Goal: Task Accomplishment & Management: Complete application form

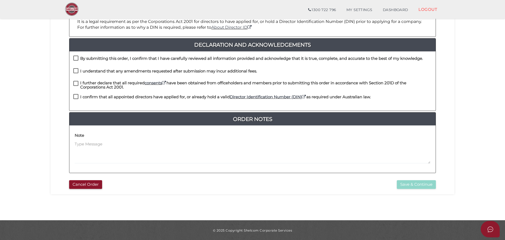
scroll to position [122, 0]
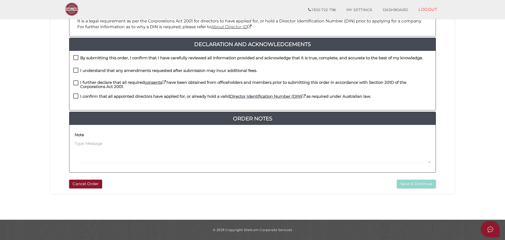
click at [78, 57] on label "By submitting this order, I confirm that I have carefully reviewed all informat…" at bounding box center [247, 59] width 349 height 7
checkbox input "true"
click at [77, 71] on label "I understand that any amendments requested after submission may incur additiona…" at bounding box center [165, 72] width 184 height 7
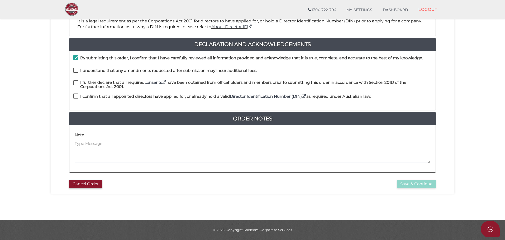
checkbox input "true"
click at [78, 83] on label "I further declare that all required consents have been obtained from officehold…" at bounding box center [252, 83] width 358 height 7
checkbox input "true"
click at [76, 97] on label "I confirm that all appointed directors have applied for, or already hold a vali…" at bounding box center [221, 97] width 297 height 7
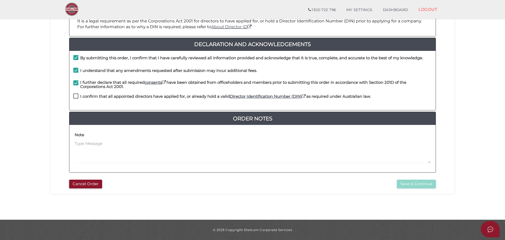
checkbox input "true"
click at [419, 185] on button "Save & Continue" at bounding box center [416, 184] width 39 height 9
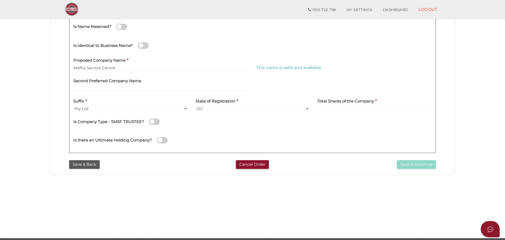
scroll to position [105, 0]
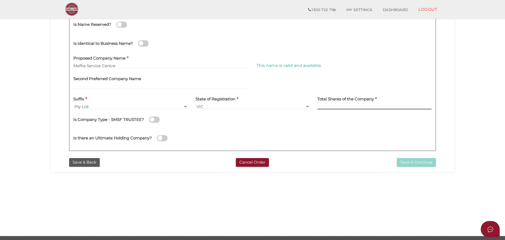
click at [332, 105] on input at bounding box center [374, 107] width 114 height 6
type input "75"
click at [418, 162] on button "Save & Continue" at bounding box center [416, 162] width 39 height 9
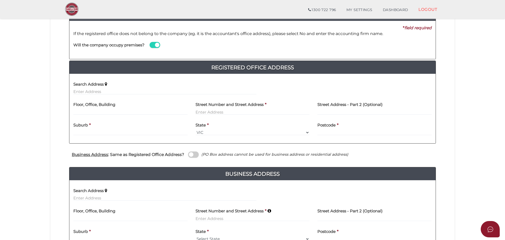
scroll to position [79, 0]
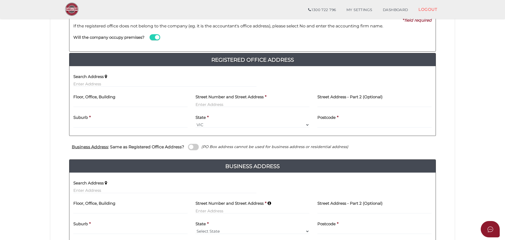
click at [35, 115] on section "Company Registration ac39dc873a2f7f3e8e7861461f49112e 1 REGISTRATION REQUIREMEN…" at bounding box center [252, 110] width 505 height 350
click at [237, 105] on input "text" at bounding box center [252, 105] width 114 height 6
type input "87 Victoria Street"
click at [114, 123] on div "Suburb *" at bounding box center [130, 119] width 114 height 17
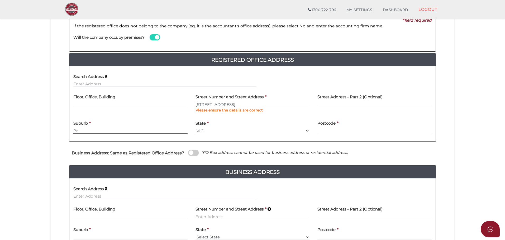
type input "B"
type input "Briagolong"
type input "3860"
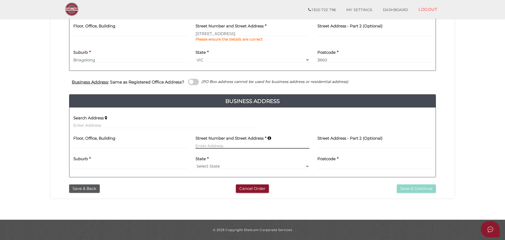
click at [255, 146] on input at bounding box center [252, 146] width 114 height 6
type input "8"
type input "203 Johnson Street"
click at [141, 165] on input at bounding box center [130, 166] width 114 height 6
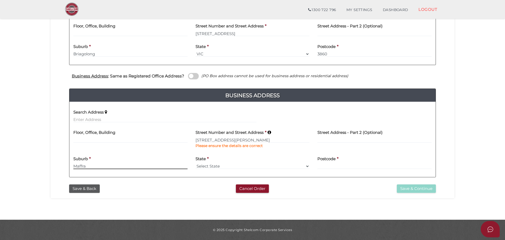
type input "Maffra"
select select "VIC"
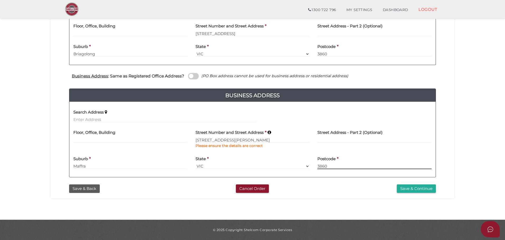
type input "3860"
click at [416, 188] on button "Save & Continue" at bounding box center [416, 189] width 39 height 9
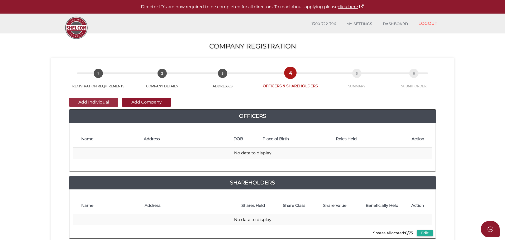
click at [98, 102] on button "Add Individual" at bounding box center [93, 102] width 49 height 9
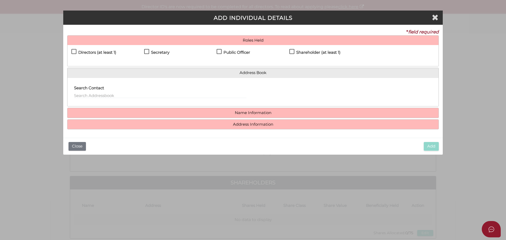
click at [73, 52] on label "Directors (at least 1)" at bounding box center [93, 53] width 45 height 7
checkbox input "true"
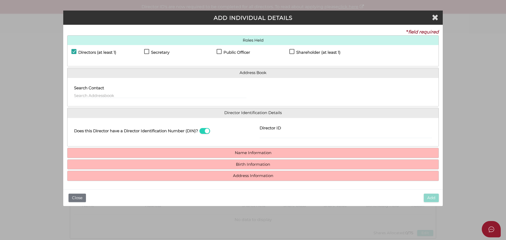
click at [293, 51] on label "Shareholder (at least 1)" at bounding box center [315, 53] width 51 height 7
checkbox input "true"
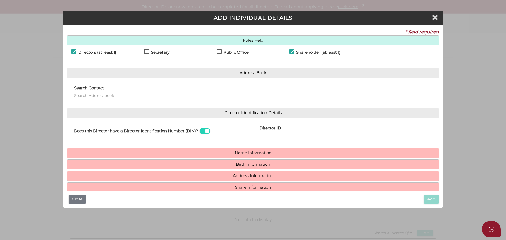
click at [290, 135] on input "Director ID" at bounding box center [346, 136] width 172 height 6
type input "036886543915340"
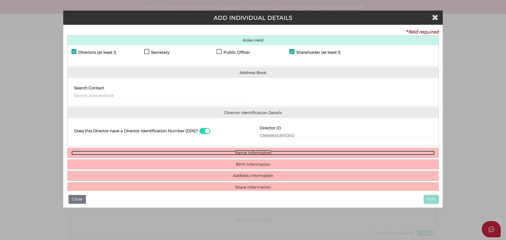
click at [260, 153] on link "Name Information" at bounding box center [252, 153] width 363 height 4
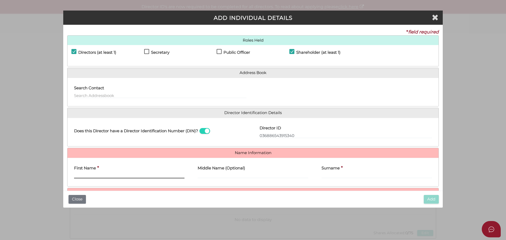
click at [104, 175] on input "First Name" at bounding box center [129, 176] width 110 height 6
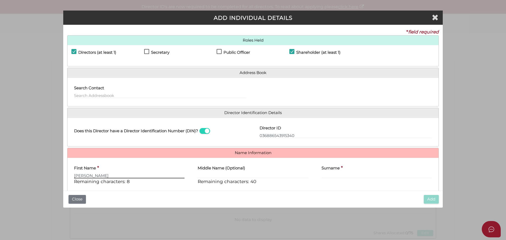
click at [104, 174] on input "Christopher" at bounding box center [129, 176] width 110 height 6
type input "Christopher"
type input "Leigh"
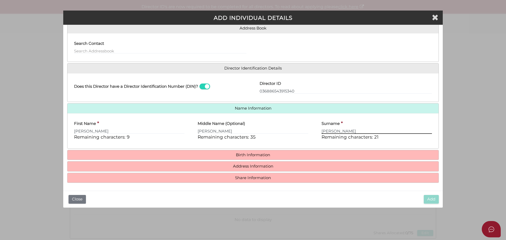
scroll to position [45, 0]
type input "Stevenson"
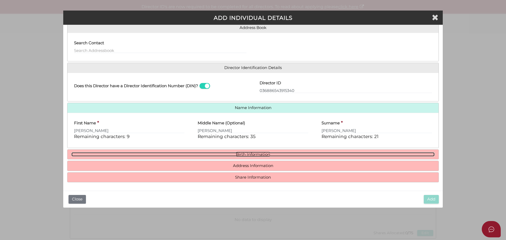
click at [246, 153] on link "Birth Information" at bounding box center [252, 154] width 363 height 4
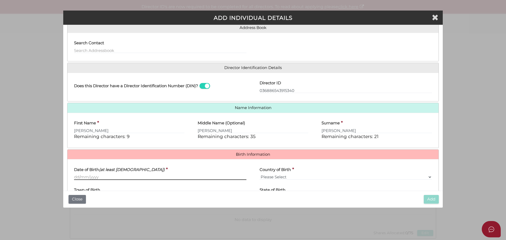
click at [109, 176] on input "Date of Birth (at least 18 years old)" at bounding box center [160, 177] width 172 height 6
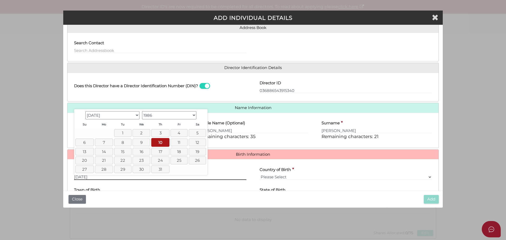
type input "10/07/1986"
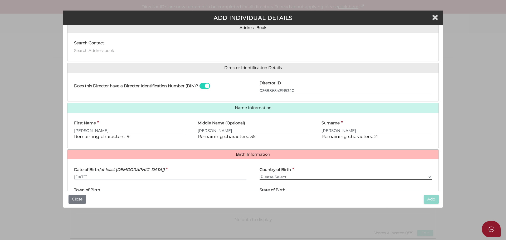
click at [278, 176] on select "Please Select v Australia Afghanistan Albania Algeria American Samoa Andorra An…" at bounding box center [346, 177] width 172 height 6
select select "Australia"
click at [260, 174] on select "Please Select v Australia Afghanistan Albania Algeria American Samoa Andorra An…" at bounding box center [346, 177] width 172 height 6
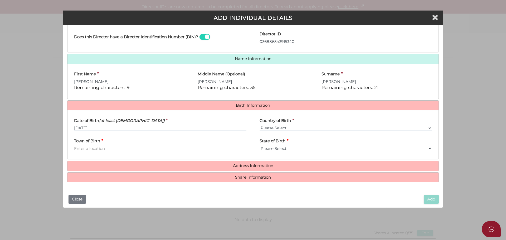
click at [97, 148] on input "Town of Birth" at bounding box center [160, 149] width 172 height 6
type input "Sale"
select select "VIC"
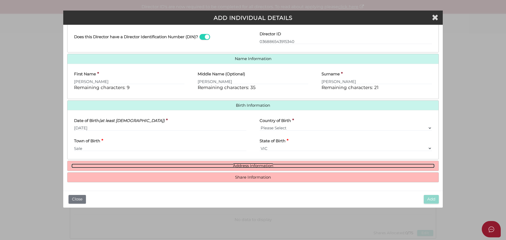
click at [258, 166] on link "Address Information" at bounding box center [252, 166] width 363 height 4
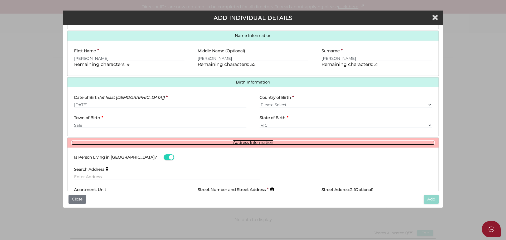
scroll to position [175, 0]
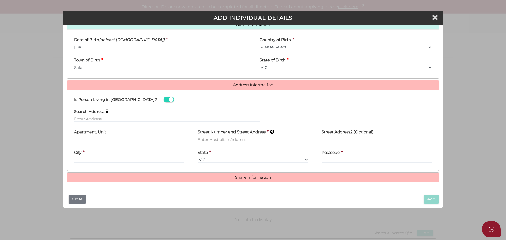
click at [214, 139] on input "text" at bounding box center [253, 140] width 110 height 6
type input "[STREET_ADDRESS]"
click at [103, 160] on div "City *" at bounding box center [129, 154] width 110 height 17
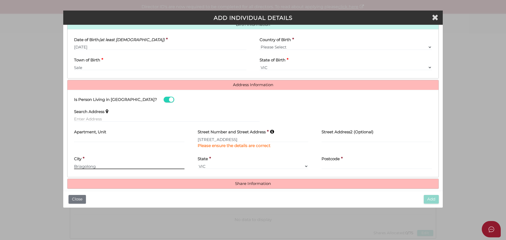
type input "Briagolong"
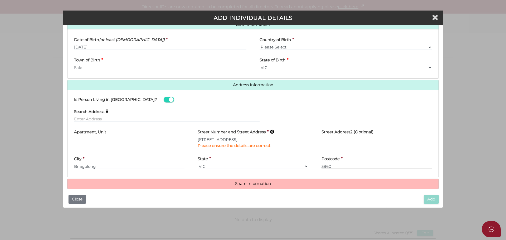
type input "3860"
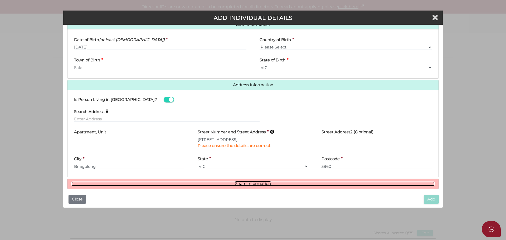
click at [262, 183] on link "Share Information" at bounding box center [252, 184] width 363 height 4
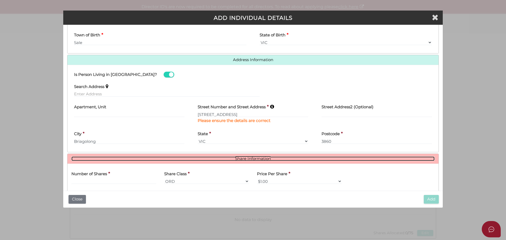
scroll to position [246, 0]
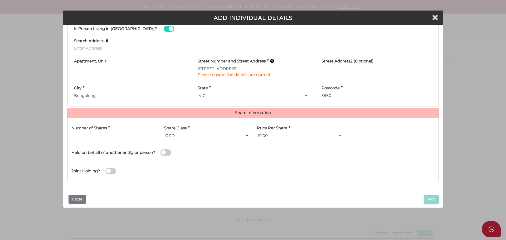
click at [87, 136] on input "text" at bounding box center [113, 136] width 85 height 6
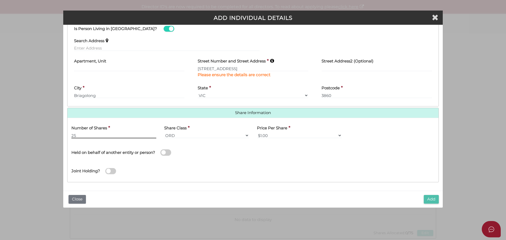
type input "25"
click at [432, 199] on button "Add" at bounding box center [431, 199] width 15 height 9
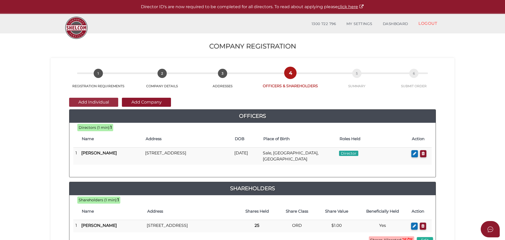
click at [100, 100] on button "Add Individual" at bounding box center [93, 102] width 49 height 9
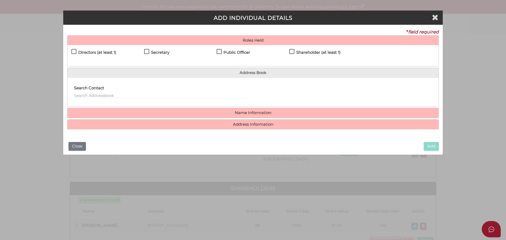
click at [75, 52] on label "Directors (at least 1)" at bounding box center [93, 53] width 45 height 7
checkbox input "true"
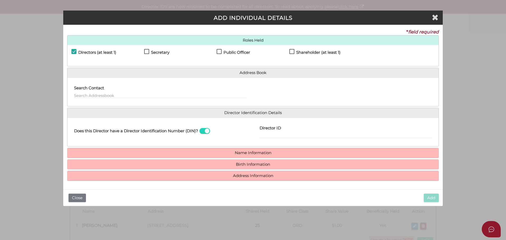
click at [147, 51] on label "Secretary" at bounding box center [156, 53] width 25 height 7
checkbox input "true"
click at [219, 52] on label "Public Officer" at bounding box center [233, 53] width 33 height 7
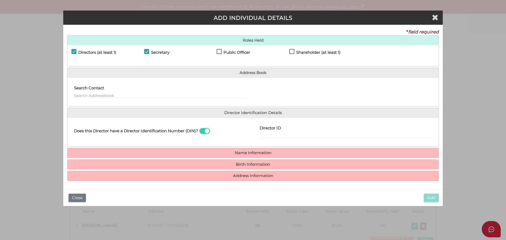
checkbox input "true"
click at [291, 51] on label "Shareholder (at least 1)" at bounding box center [315, 53] width 51 height 7
checkbox input "true"
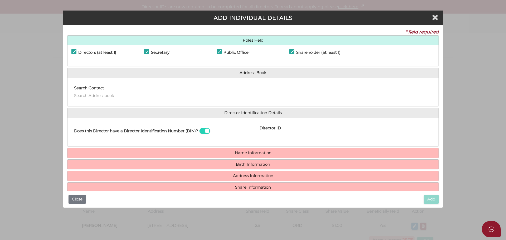
click at [284, 135] on input "Director ID" at bounding box center [346, 136] width 172 height 6
type input "036883373327664"
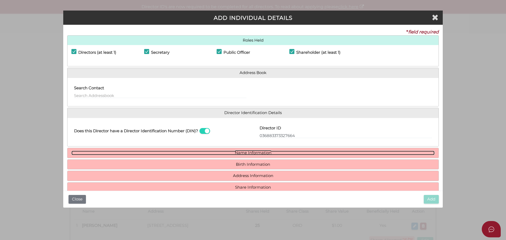
click at [258, 153] on link "Name Information" at bounding box center [252, 153] width 363 height 4
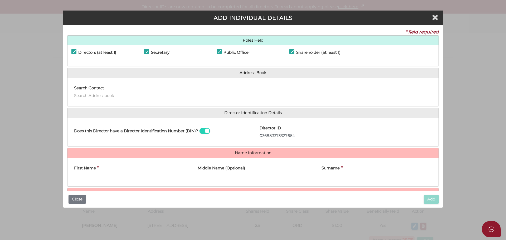
click at [114, 175] on input "First Name" at bounding box center [129, 176] width 110 height 6
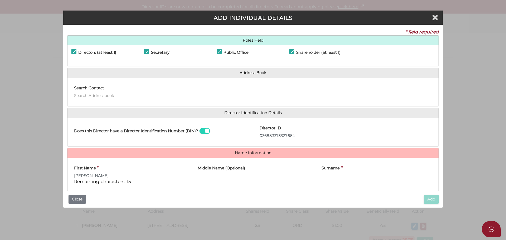
type input "Penny"
type input "Louise"
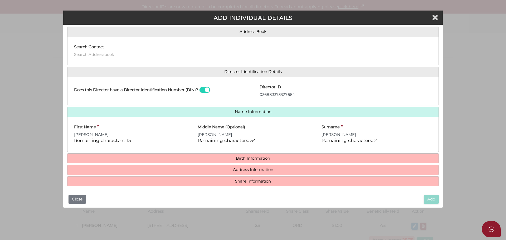
scroll to position [45, 0]
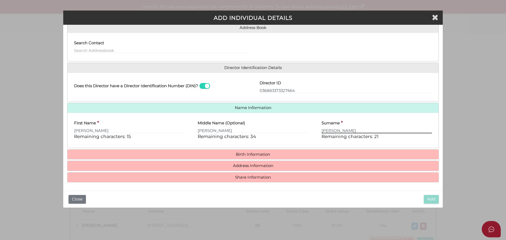
type input "Stevenson"
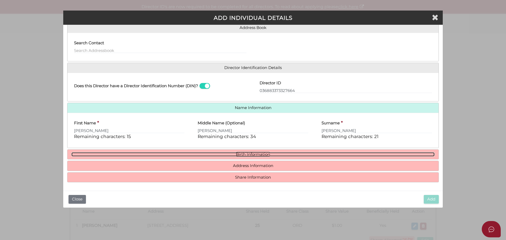
click at [255, 153] on link "Birth Information" at bounding box center [252, 154] width 363 height 4
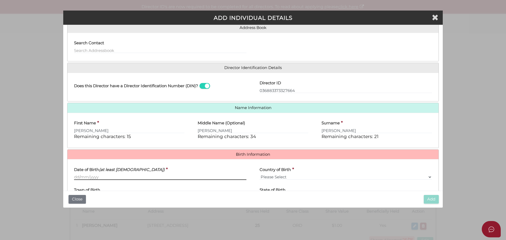
click at [105, 177] on input "Date of Birth (at least 18 years old)" at bounding box center [160, 177] width 172 height 6
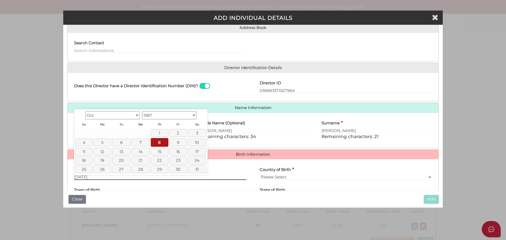
type input "08/10/1987"
click at [249, 132] on input "Louise" at bounding box center [253, 131] width 110 height 6
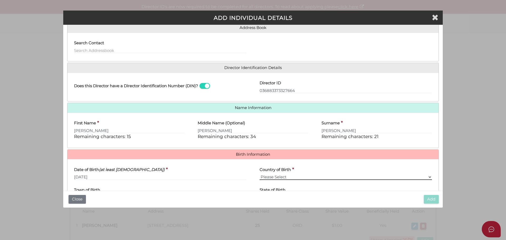
click at [269, 179] on select "Please Select v Australia Afghanistan Albania Algeria American Samoa Andorra An…" at bounding box center [346, 177] width 172 height 6
select select "Australia"
click at [260, 174] on select "Please Select v Australia Afghanistan Albania Algeria American Samoa Andorra An…" at bounding box center [346, 177] width 172 height 6
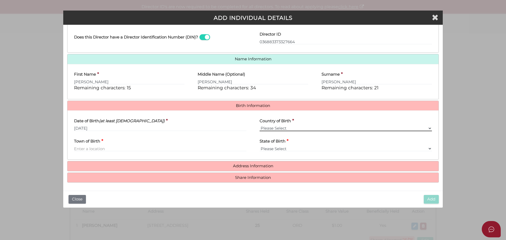
scroll to position [94, 0]
click at [101, 149] on input "Town of Birth" at bounding box center [160, 149] width 172 height 6
type input "Eildon"
select select "VIC"
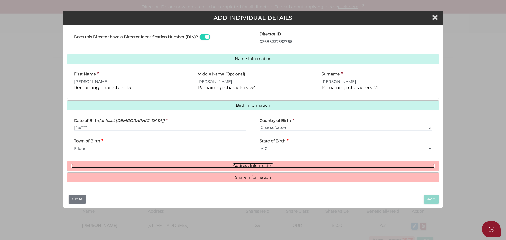
click at [256, 164] on link "Address Information" at bounding box center [252, 166] width 363 height 4
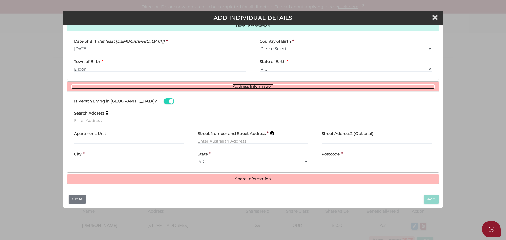
scroll to position [175, 0]
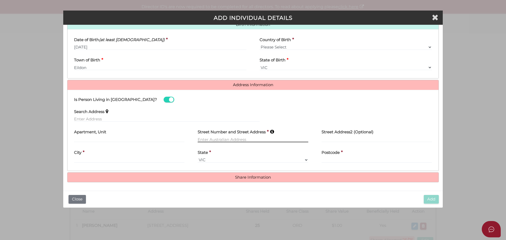
click at [238, 138] on input "text" at bounding box center [253, 140] width 110 height 6
type input "[STREET_ADDRESS]"
click at [153, 158] on div "City *" at bounding box center [129, 154] width 110 height 17
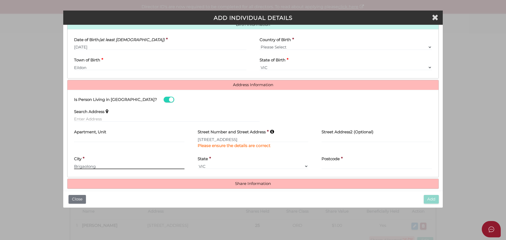
type input "Brigaolong"
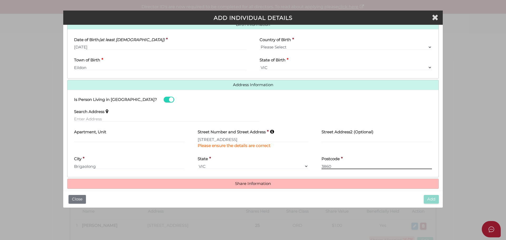
type input "3860"
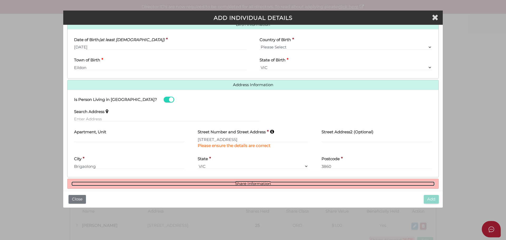
click at [256, 183] on link "Share Information" at bounding box center [252, 184] width 363 height 4
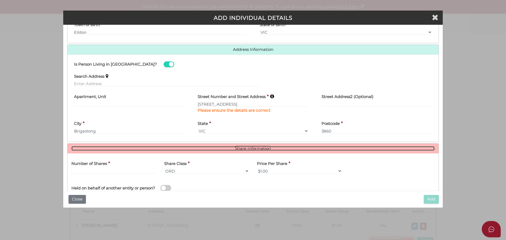
scroll to position [246, 0]
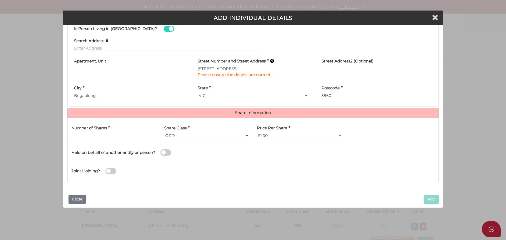
click at [113, 134] on input "text" at bounding box center [113, 136] width 85 height 6
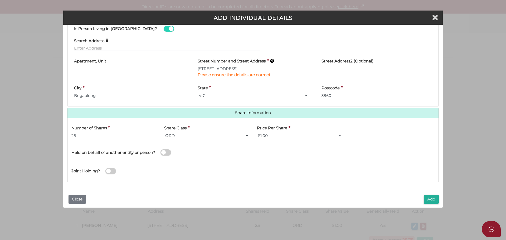
type input "25"
click at [431, 198] on button "Add" at bounding box center [431, 199] width 15 height 9
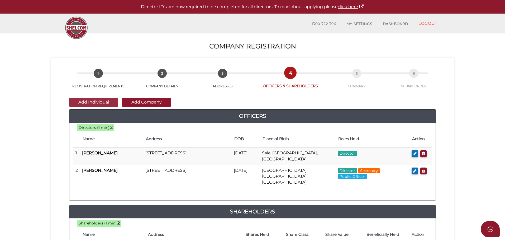
click at [99, 103] on button "Add Individual" at bounding box center [93, 102] width 49 height 9
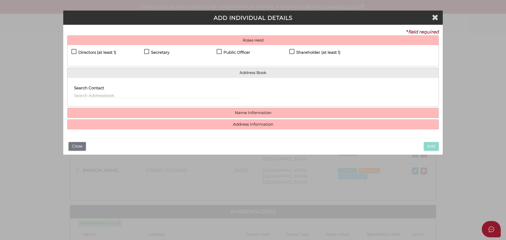
click at [75, 51] on label "Directors (at least 1)" at bounding box center [93, 53] width 45 height 7
checkbox input "true"
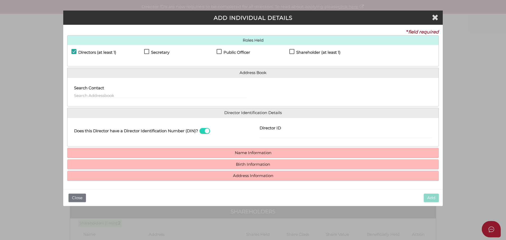
click at [291, 51] on label "Shareholder (at least 1)" at bounding box center [315, 53] width 51 height 7
checkbox input "true"
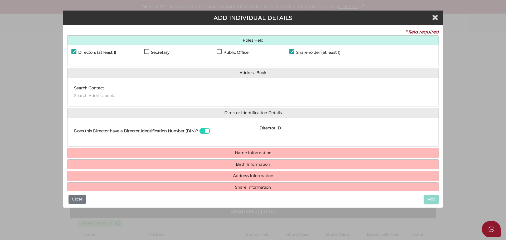
click at [277, 133] on input "Director ID" at bounding box center [346, 136] width 172 height 6
type input "036940229297839"
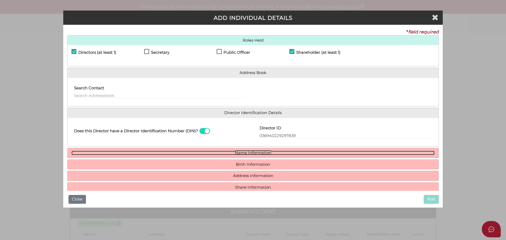
click at [258, 151] on link "Name Information" at bounding box center [252, 153] width 363 height 4
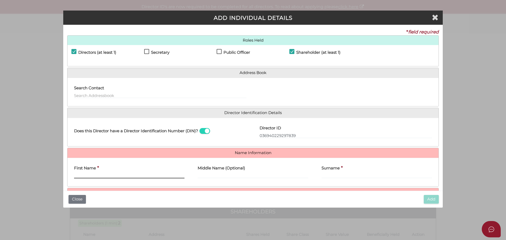
drag, startPoint x: 110, startPoint y: 175, endPoint x: 113, endPoint y: 172, distance: 4.3
click at [110, 175] on input "First Name" at bounding box center [129, 176] width 110 height 6
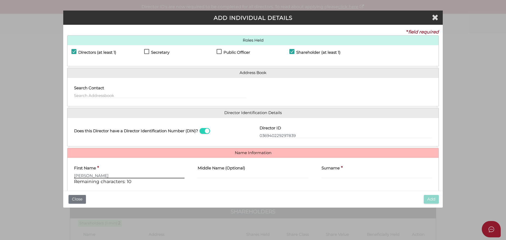
type input "Jacqueline"
type input "Joan"
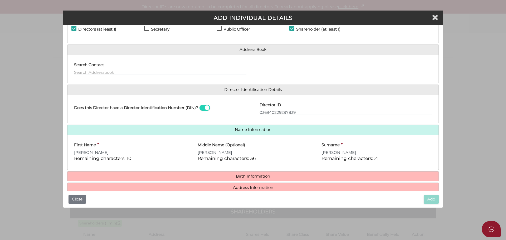
scroll to position [45, 0]
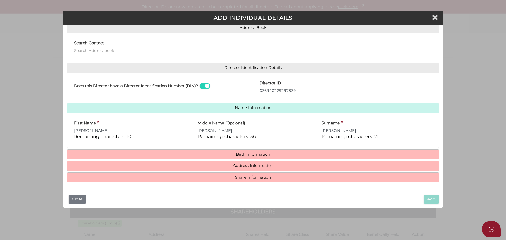
type input "Stevenson"
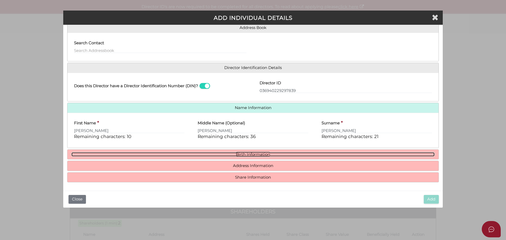
click at [254, 153] on link "Birth Information" at bounding box center [252, 154] width 363 height 4
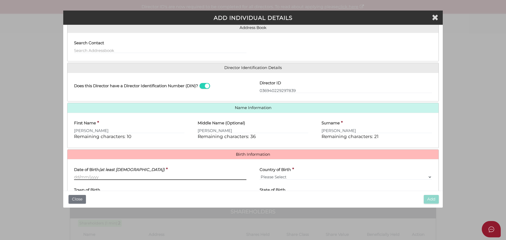
click at [117, 176] on input "Date of Birth (at least 18 years old)" at bounding box center [160, 177] width 172 height 6
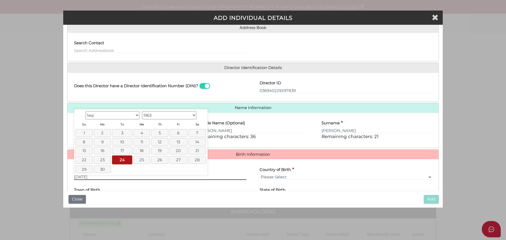
type input "24/09/1963"
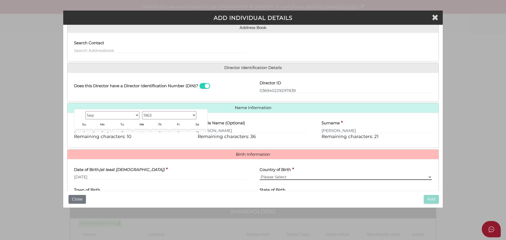
click at [281, 176] on select "Please Select v Australia Afghanistan Albania Algeria American Samoa Andorra An…" at bounding box center [346, 177] width 172 height 6
select select "Australia"
click at [260, 174] on select "Please Select v Australia Afghanistan Albania Algeria American Samoa Andorra An…" at bounding box center [346, 177] width 172 height 6
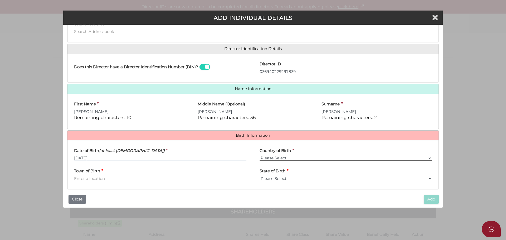
scroll to position [94, 0]
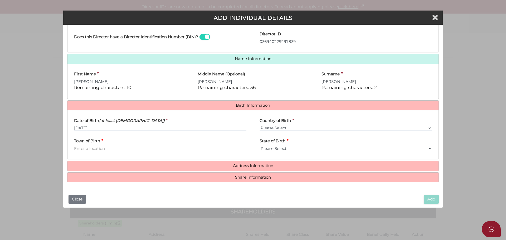
click at [96, 149] on input "Town of Birth" at bounding box center [160, 149] width 172 height 6
type input "Melbourne"
select select "VIC"
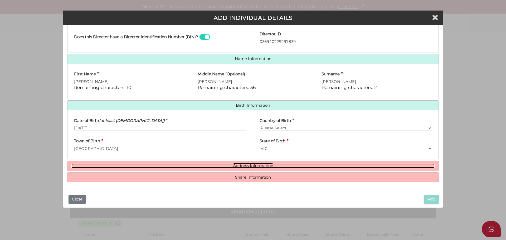
click at [259, 165] on link "Address Information" at bounding box center [252, 166] width 363 height 4
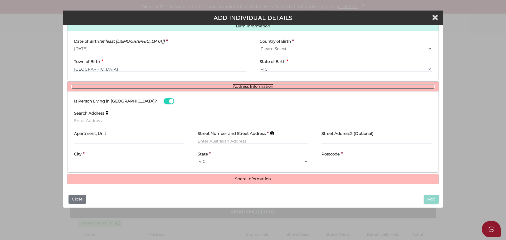
scroll to position [175, 0]
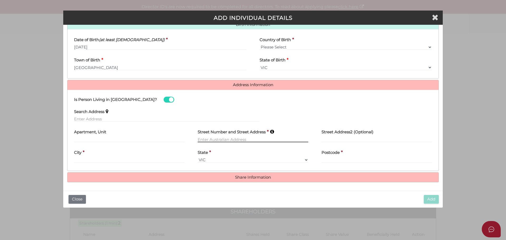
click at [236, 138] on input "text" at bounding box center [253, 140] width 110 height 6
type input "7"
type input "4 Reid Street"
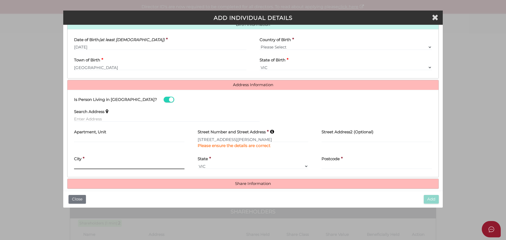
click at [105, 158] on div "City *" at bounding box center [129, 161] width 110 height 17
click at [85, 165] on input "text" at bounding box center [129, 166] width 110 height 6
type input "Maffra"
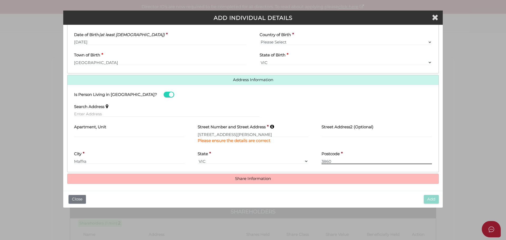
scroll to position [182, 0]
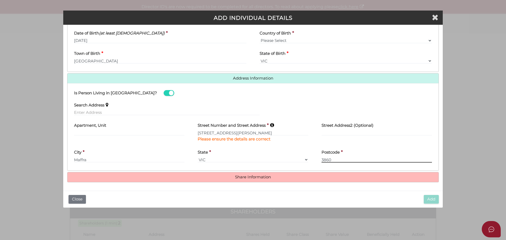
type input "3860"
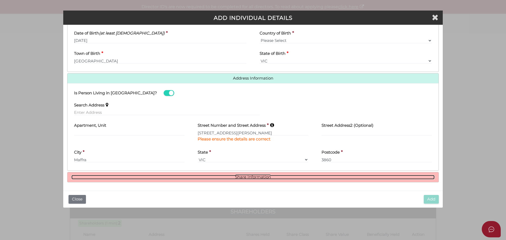
click at [261, 178] on link "Share Information" at bounding box center [252, 177] width 363 height 4
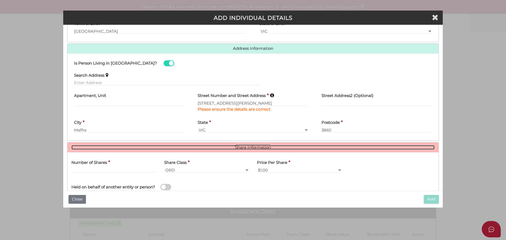
scroll to position [246, 0]
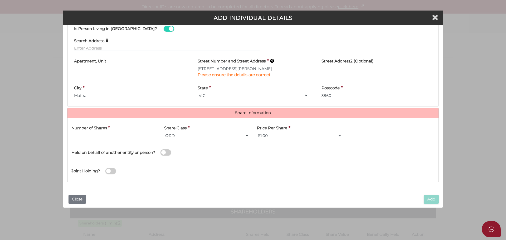
click at [98, 135] on input "text" at bounding box center [113, 136] width 85 height 6
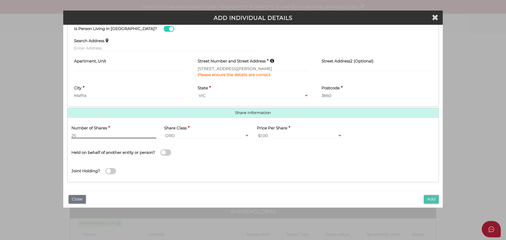
type input "25"
click at [430, 201] on button "Add" at bounding box center [431, 199] width 15 height 9
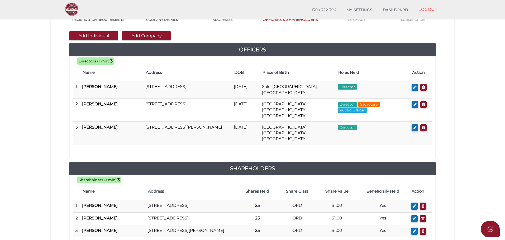
scroll to position [122, 0]
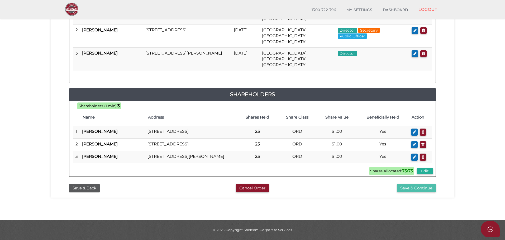
click at [420, 184] on button "Save & Continue" at bounding box center [416, 188] width 39 height 9
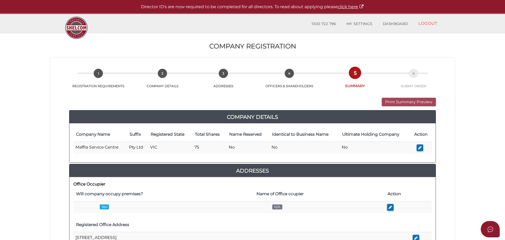
click at [411, 102] on button "Print Summary Preview" at bounding box center [409, 102] width 54 height 9
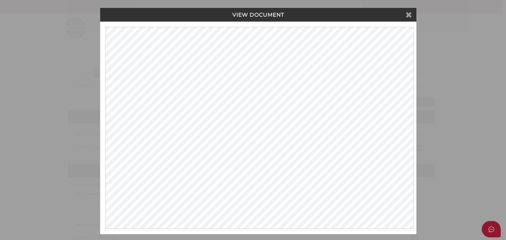
click at [409, 15] on icon at bounding box center [409, 15] width 6 height 8
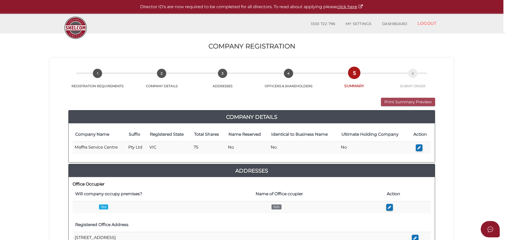
click at [395, 100] on button "Print Summary Preview" at bounding box center [408, 102] width 54 height 9
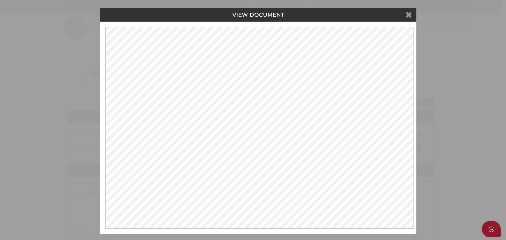
click at [408, 12] on icon at bounding box center [409, 15] width 6 height 8
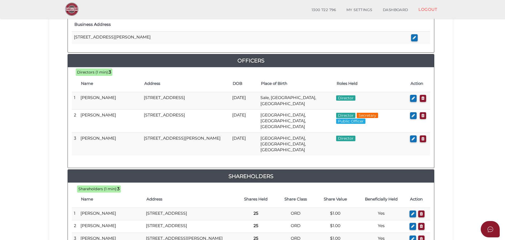
scroll to position [286, 0]
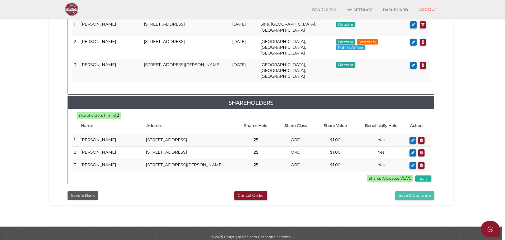
click at [419, 191] on button "Save & Continue" at bounding box center [414, 195] width 39 height 9
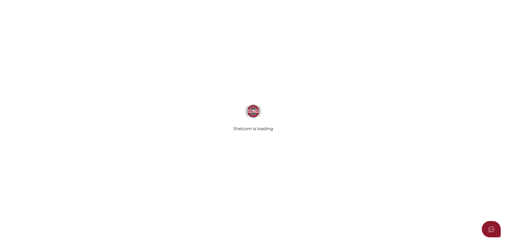
select select "Comb Binding"
select select "No"
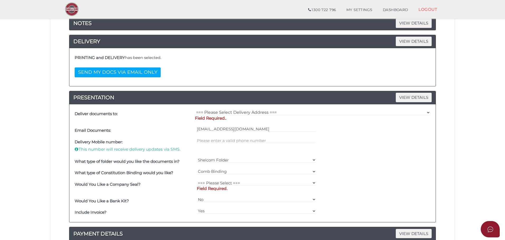
scroll to position [79, 0]
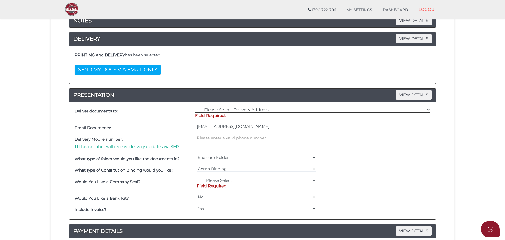
click at [257, 109] on select "=== Please Select Delivery Address === (User Address - [PERSON_NAME]) [STREET_A…" at bounding box center [312, 110] width 235 height 6
select select "0"
click at [195, 107] on select "=== Please Select Delivery Address === (User Address - [PERSON_NAME]) [STREET_A…" at bounding box center [312, 110] width 235 height 6
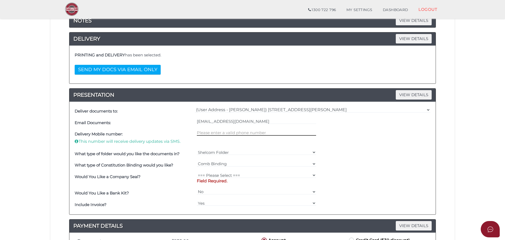
click at [243, 133] on input "text" at bounding box center [256, 133] width 119 height 6
type input "0439355325"
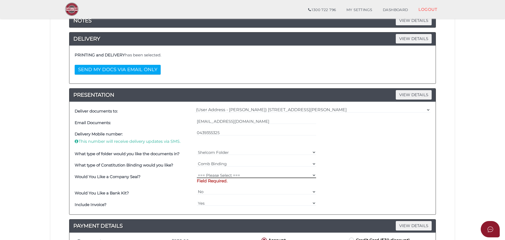
click at [227, 175] on select "=== Please Select === Fold Seal $50 No Seal" at bounding box center [256, 175] width 119 height 6
select select "0"
click at [197, 172] on select "=== Please Select === Fold Seal $50 No Seal" at bounding box center [256, 175] width 119 height 6
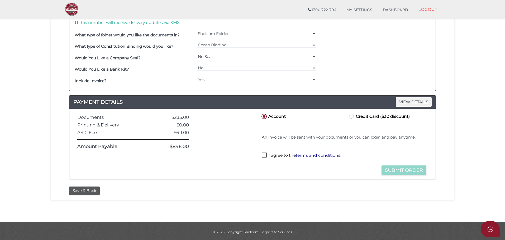
scroll to position [200, 0]
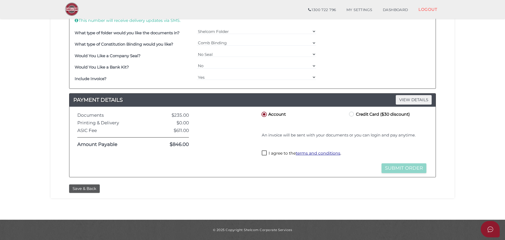
click at [353, 114] on label "Credit Card ($30 discount)" at bounding box center [379, 114] width 62 height 7
radio input "true"
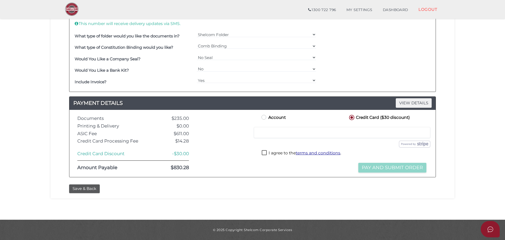
click at [295, 136] on div at bounding box center [342, 132] width 176 height 11
click at [263, 153] on label "I agree to the terms and conditions ." at bounding box center [301, 153] width 79 height 7
checkbox input "true"
click at [389, 167] on button "Pay and Submit Order" at bounding box center [392, 168] width 68 height 10
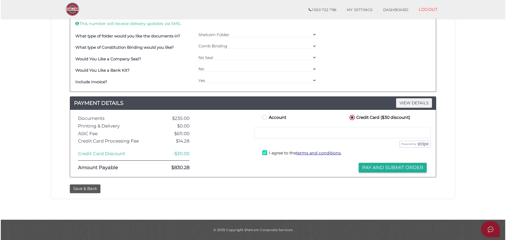
scroll to position [0, 0]
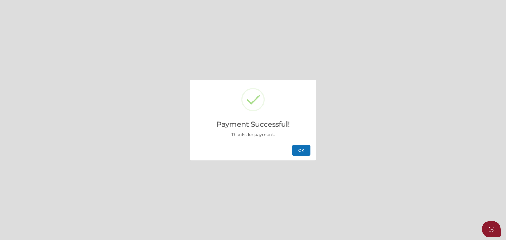
click at [304, 146] on button "OK" at bounding box center [301, 150] width 18 height 11
